Goal: Navigation & Orientation: Find specific page/section

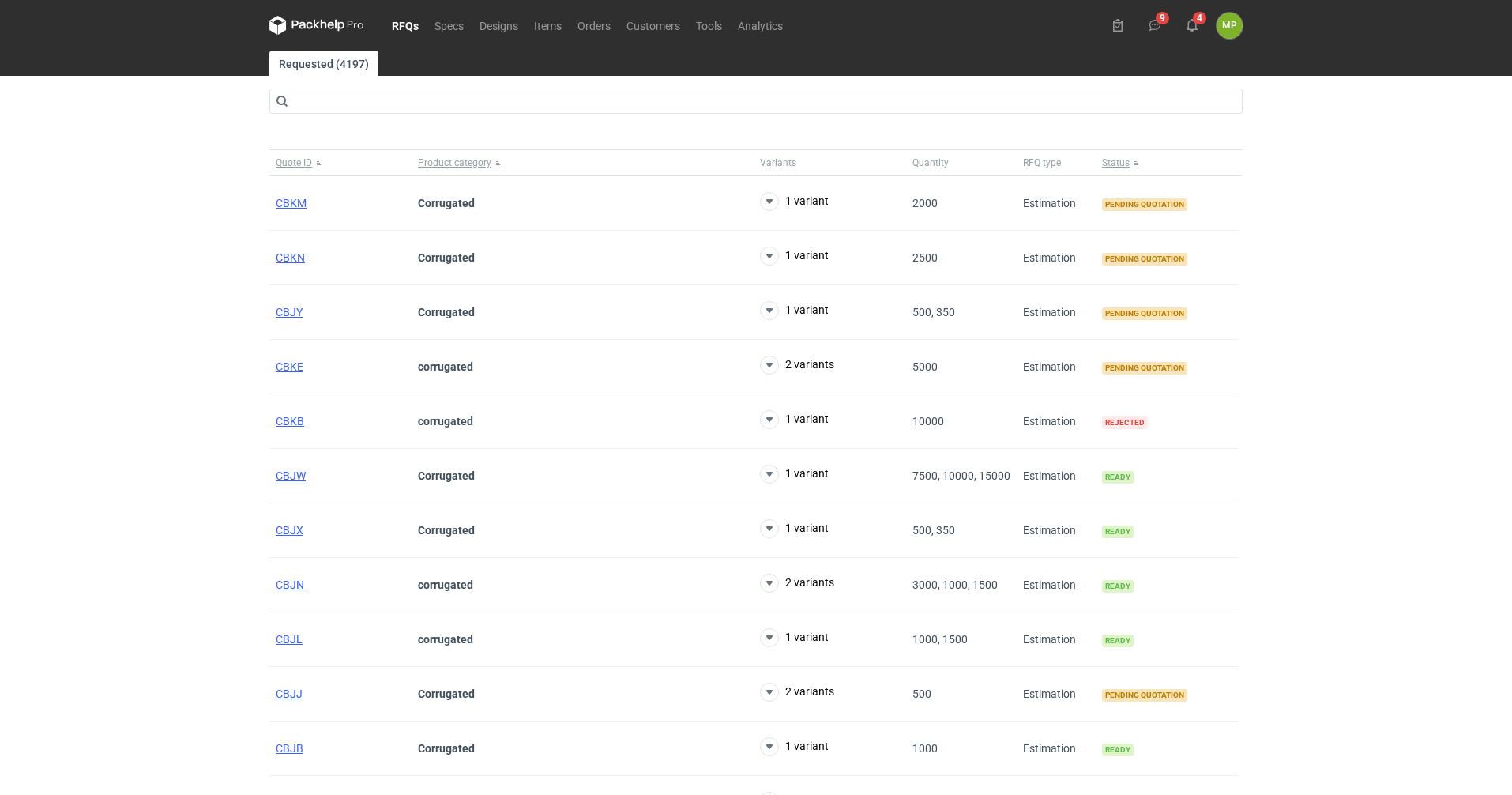
scroll to position [158, 0]
